Goal: Information Seeking & Learning: Learn about a topic

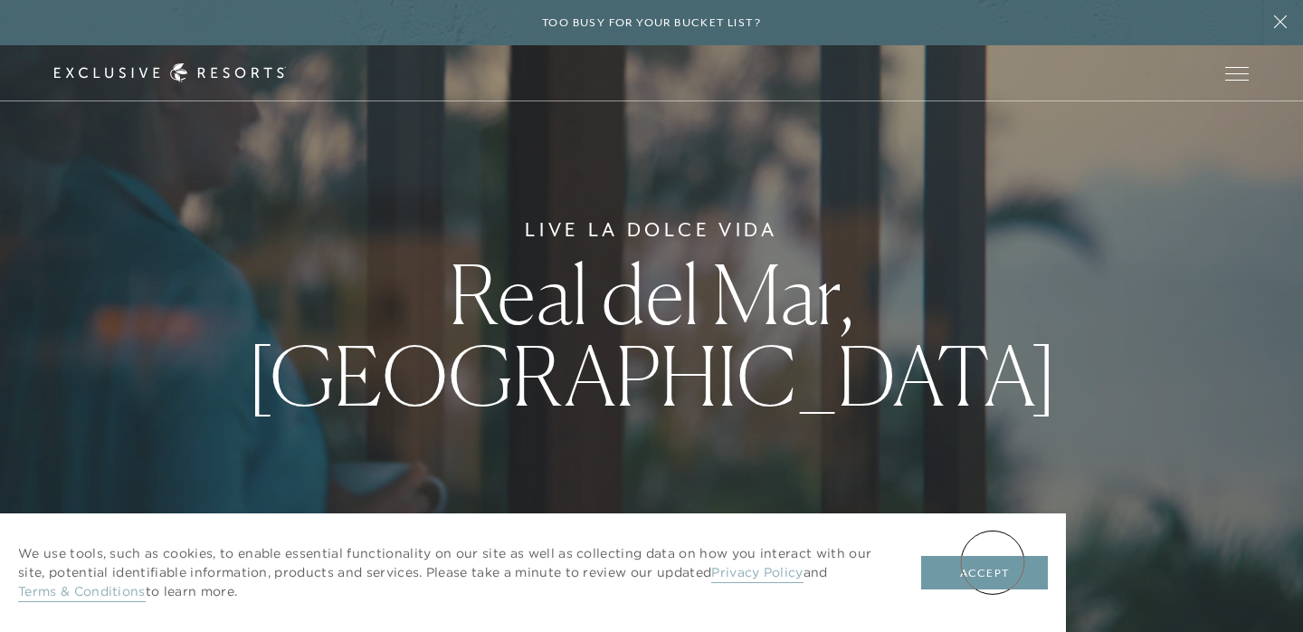
click at [993, 562] on button "Accept" at bounding box center [984, 573] width 127 height 34
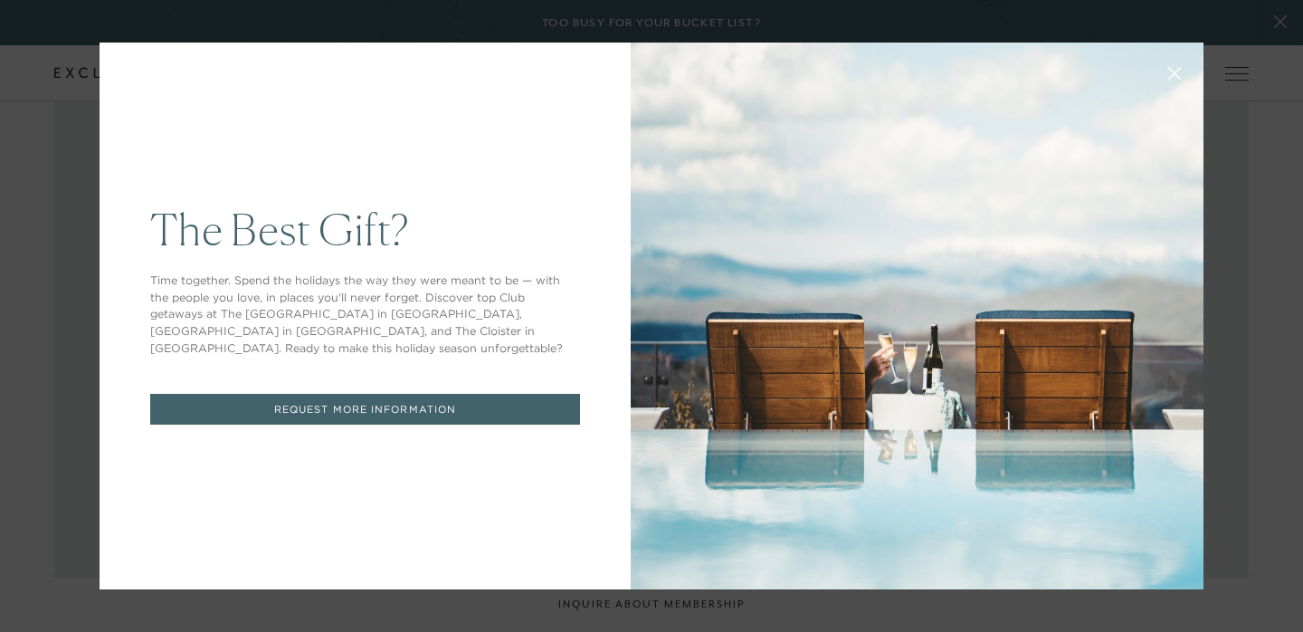
click at [1187, 65] on button at bounding box center [1174, 71] width 43 height 43
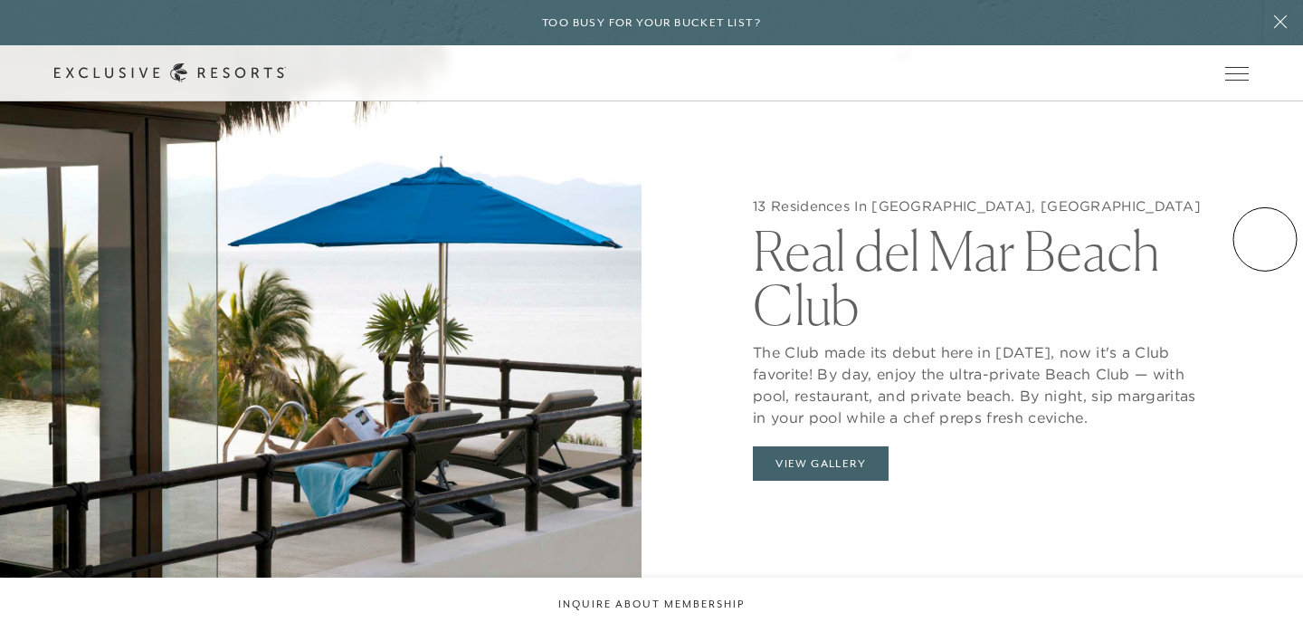
scroll to position [1750, 0]
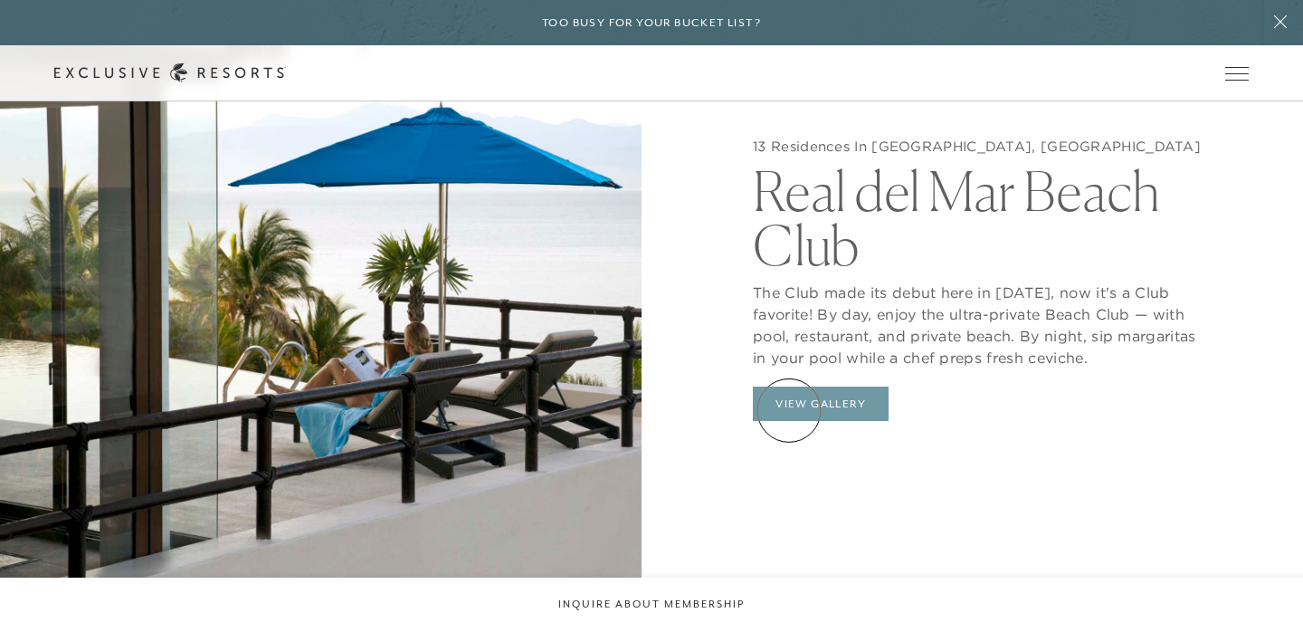
click at [789, 410] on button "View Gallery" at bounding box center [821, 403] width 136 height 34
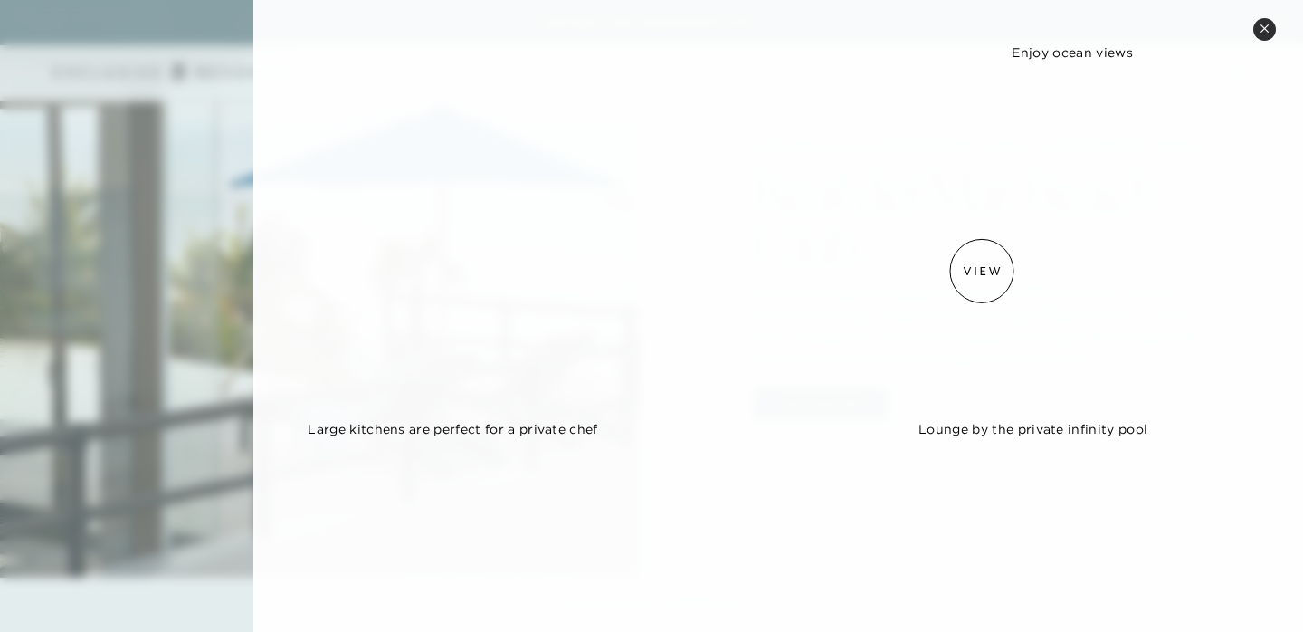
scroll to position [1465, 0]
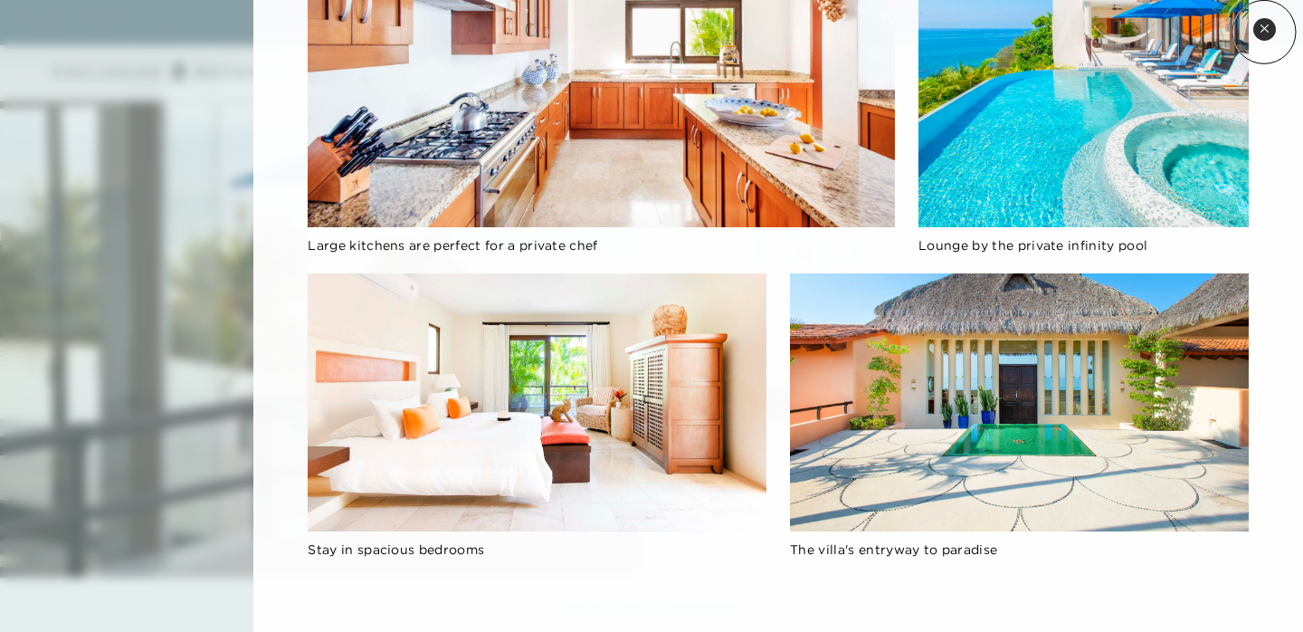
click at [1264, 32] on icon at bounding box center [1265, 29] width 10 height 10
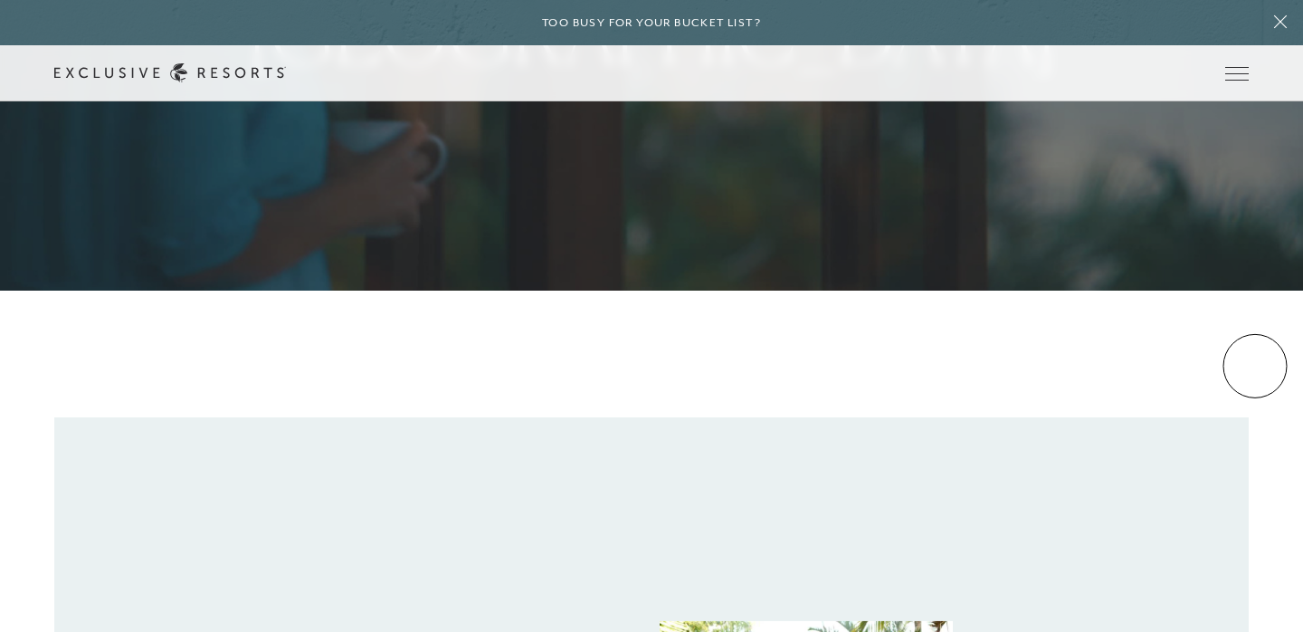
scroll to position [0, 0]
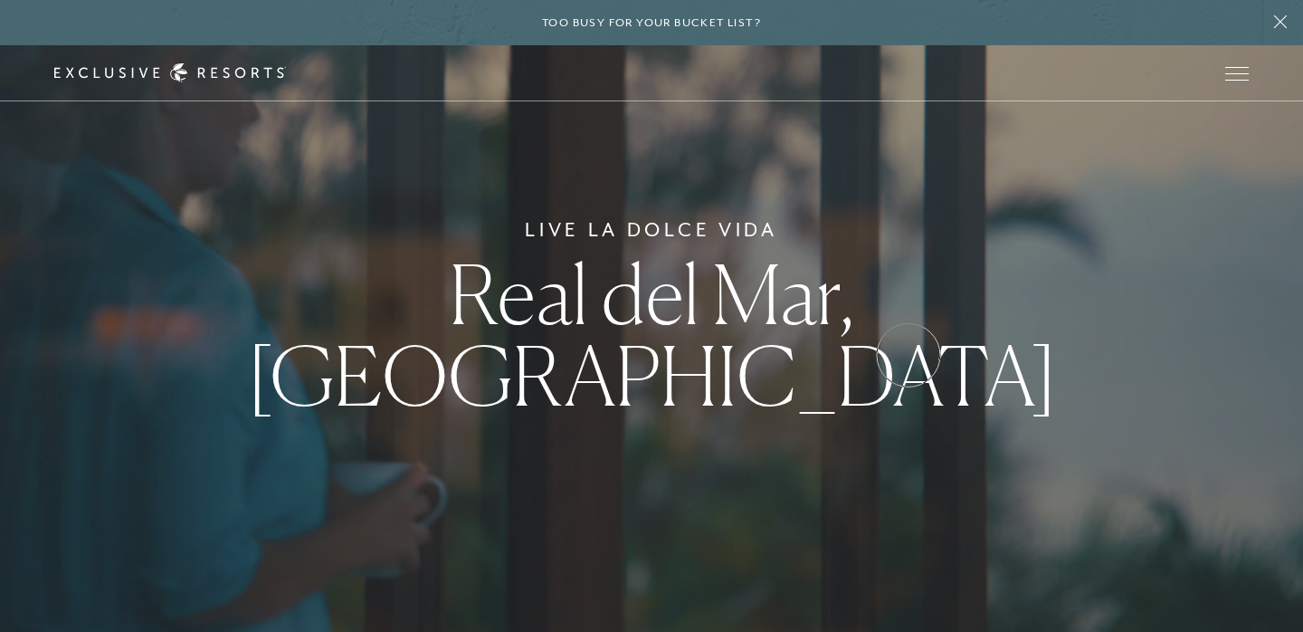
click at [909, 355] on span "Real del Mar, Mexico" at bounding box center [652, 334] width 810 height 180
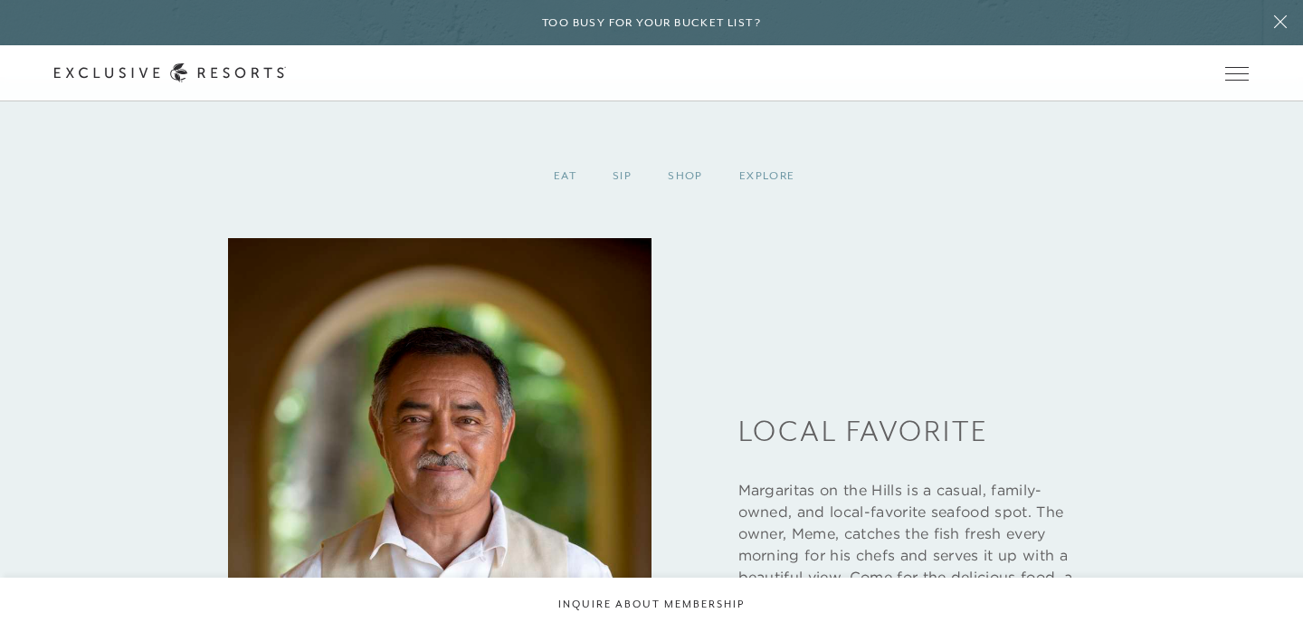
scroll to position [2376, 0]
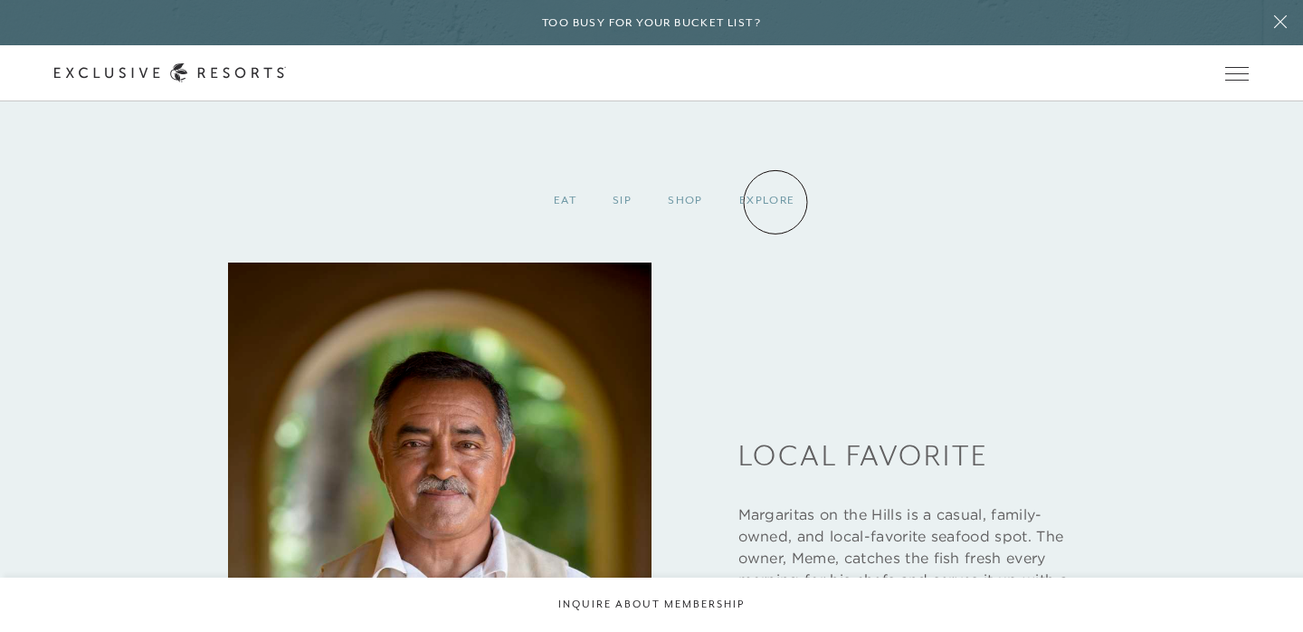
click at [776, 201] on div "Explore" at bounding box center [767, 200] width 92 height 53
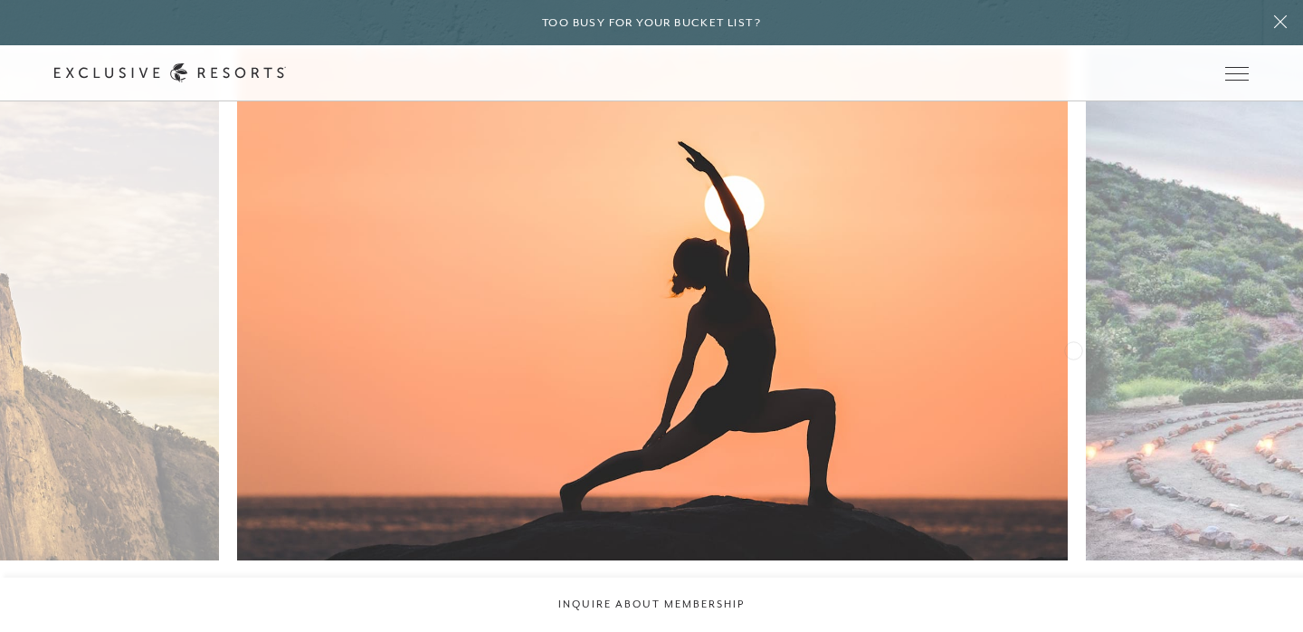
scroll to position [3443, 0]
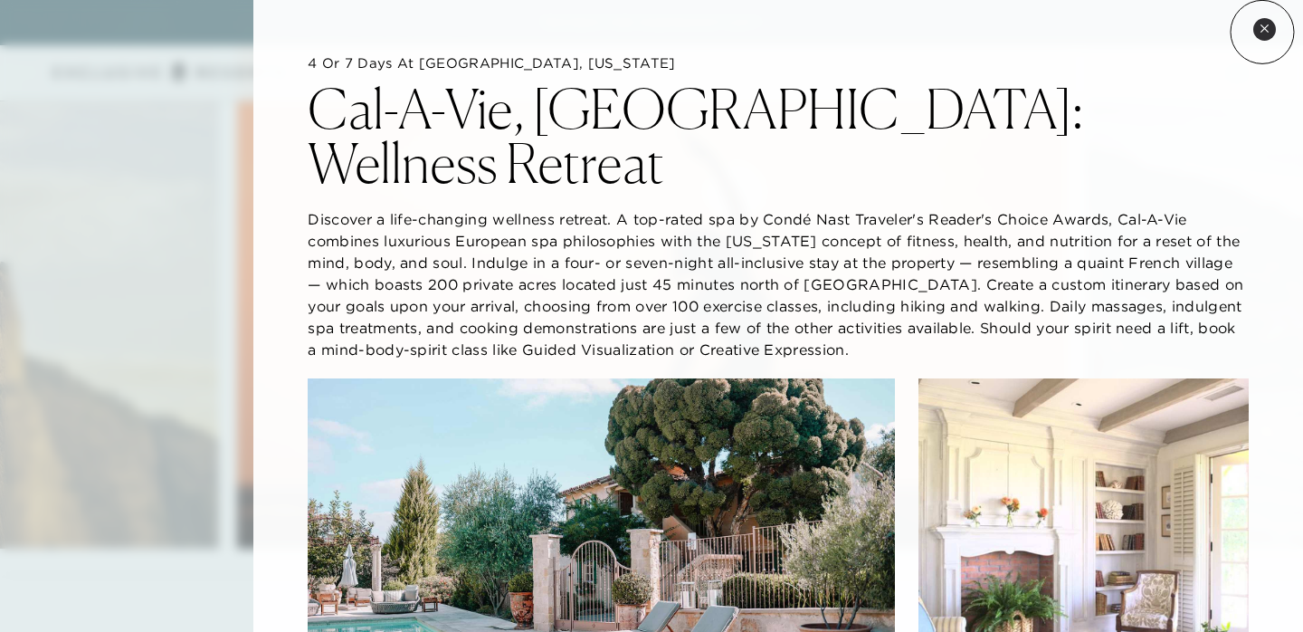
click at [1263, 32] on icon at bounding box center [1265, 29] width 10 height 10
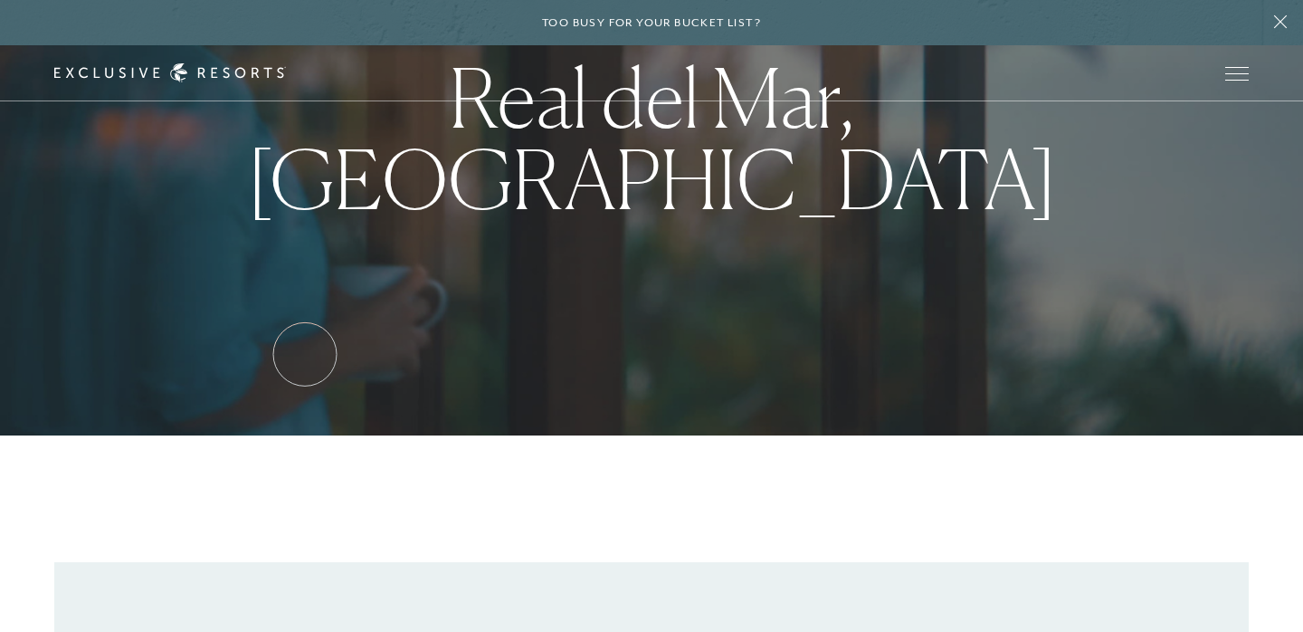
scroll to position [0, 0]
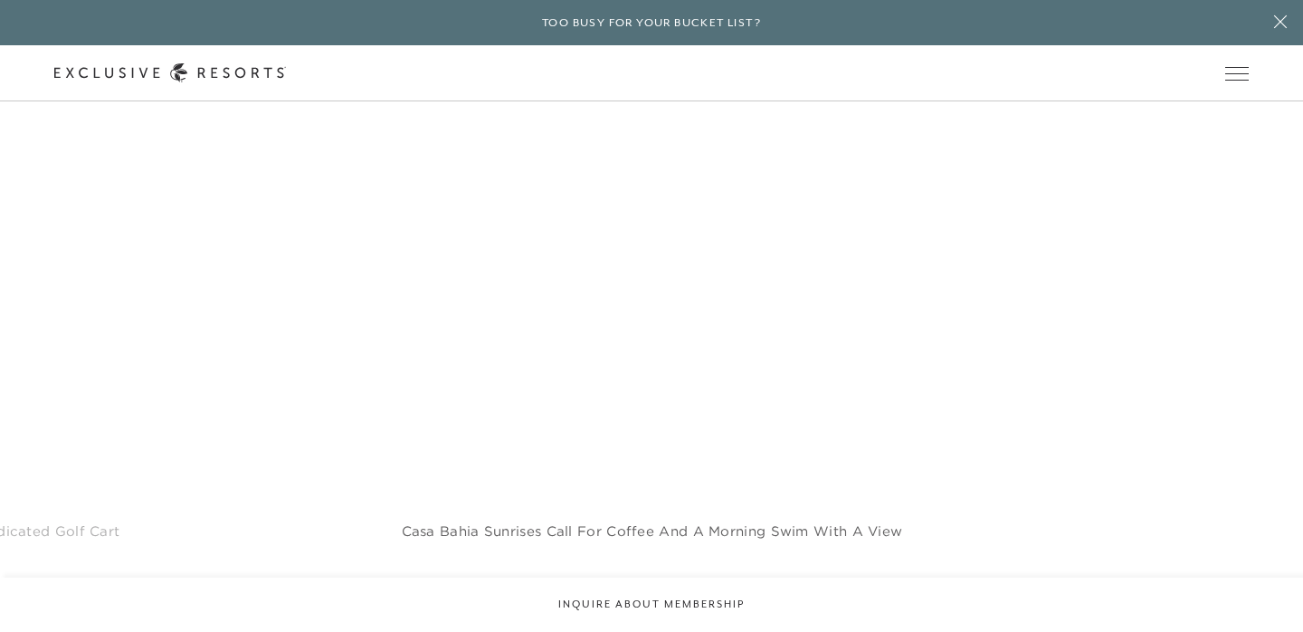
scroll to position [6464, 0]
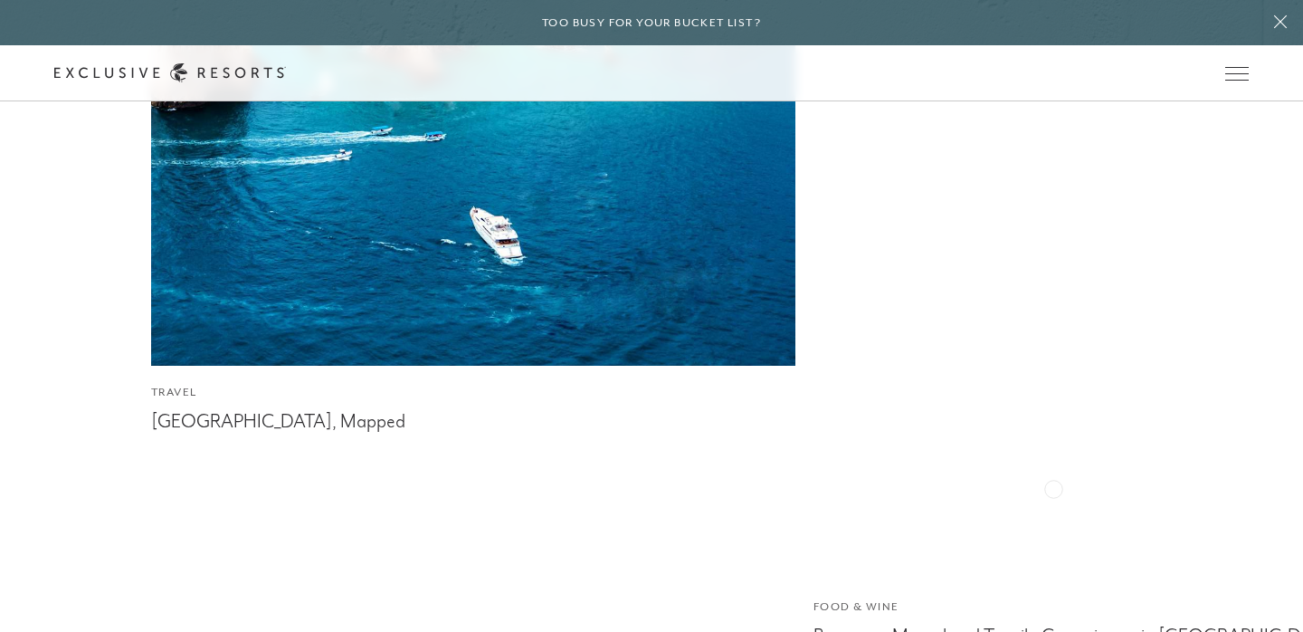
scroll to position [8339, 0]
